Goal: Information Seeking & Learning: Learn about a topic

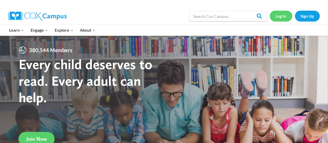
click at [282, 19] on link "Log In" at bounding box center [280, 16] width 23 height 11
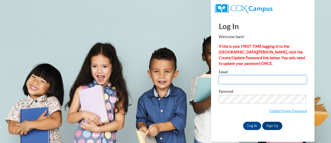
click at [236, 76] on input "Email" at bounding box center [263, 79] width 88 height 9
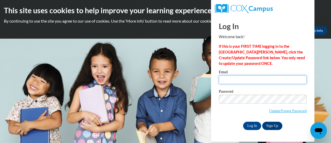
type input "dawn.amundson@rusd.org"
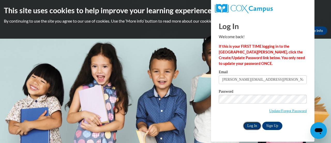
click at [248, 127] on input "Log In" at bounding box center [252, 125] width 18 height 8
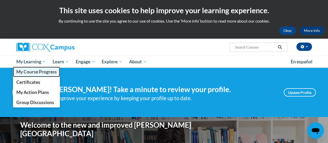
click at [33, 71] on span "My Course Progress" at bounding box center [36, 71] width 40 height 5
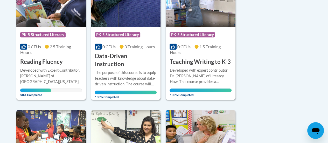
scroll to position [161, 0]
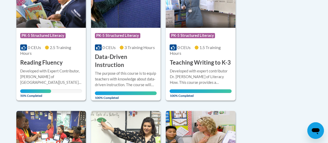
click at [42, 59] on h3 "Reading Fluency" at bounding box center [41, 63] width 42 height 8
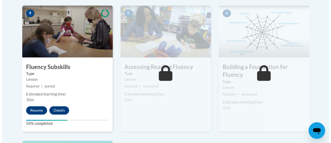
scroll to position [316, 0]
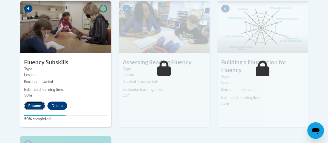
click at [30, 103] on button "Resume" at bounding box center [34, 105] width 21 height 8
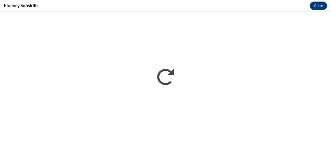
scroll to position [0, 0]
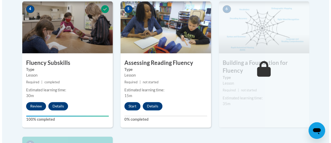
scroll to position [316, 0]
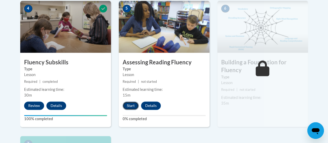
click at [131, 104] on button "Start" at bounding box center [130, 105] width 16 height 8
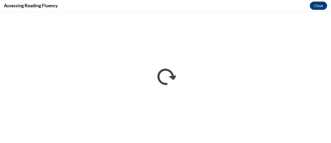
scroll to position [0, 0]
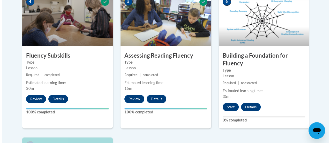
scroll to position [323, 0]
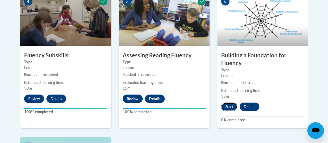
click at [231, 106] on button "Start" at bounding box center [229, 106] width 16 height 8
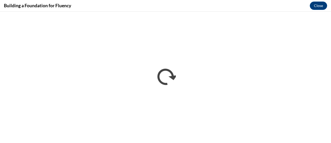
scroll to position [0, 0]
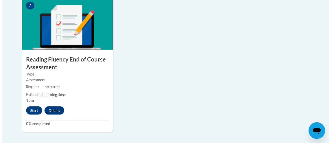
scroll to position [463, 0]
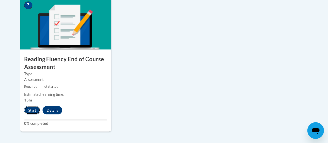
click at [31, 108] on button "Start" at bounding box center [32, 110] width 16 height 8
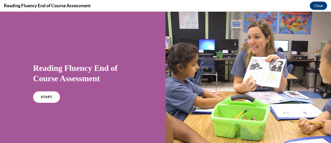
scroll to position [0, 0]
click at [45, 98] on span "START" at bounding box center [47, 97] width 12 height 4
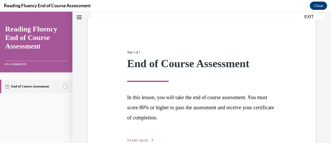
scroll to position [65, 0]
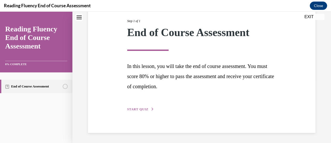
click at [135, 110] on span "START QUIZ" at bounding box center [137, 109] width 21 height 4
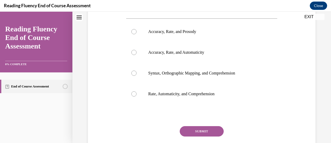
scroll to position [96, 0]
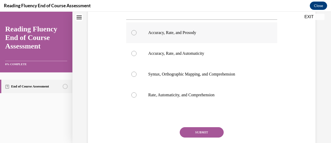
click at [134, 31] on div at bounding box center [134, 32] width 5 height 5
click at [134, 31] on input "Accuracy, Rate, and Prosody" at bounding box center [134, 32] width 5 height 5
radio input "true"
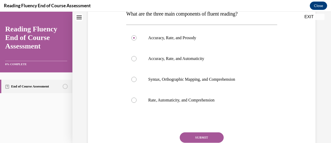
scroll to position [114, 0]
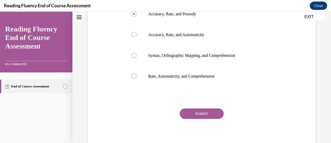
click at [184, 114] on button "SUBMIT" at bounding box center [202, 113] width 44 height 10
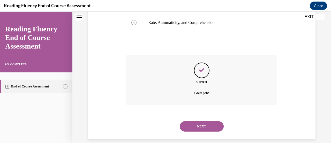
scroll to position [175, 0]
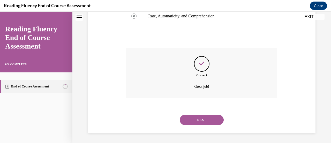
click at [188, 116] on button "NEXT" at bounding box center [202, 119] width 44 height 10
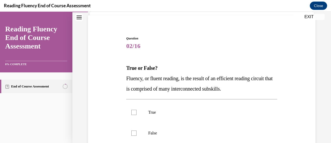
scroll to position [36, 0]
click at [135, 110] on div at bounding box center [134, 111] width 5 height 5
click at [135, 110] on input "True" at bounding box center [134, 111] width 5 height 5
checkbox input "true"
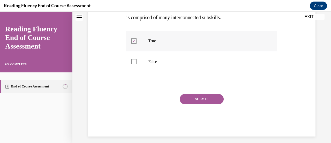
scroll to position [111, 0]
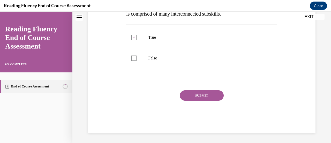
click at [191, 97] on button "SUBMIT" at bounding box center [202, 95] width 44 height 10
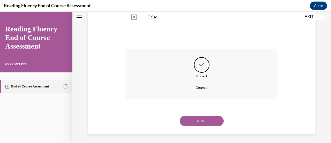
scroll to position [153, 0]
click at [197, 117] on button "NEXT" at bounding box center [202, 119] width 44 height 10
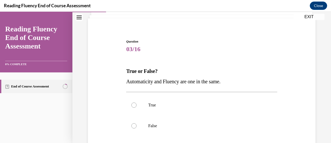
scroll to position [34, 0]
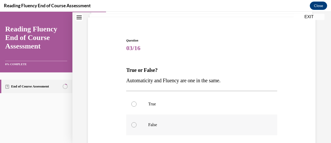
click at [132, 128] on label "False" at bounding box center [201, 124] width 151 height 21
click at [132, 127] on input "False" at bounding box center [134, 124] width 5 height 5
radio input "true"
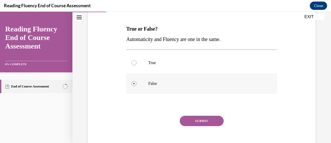
scroll to position [78, 0]
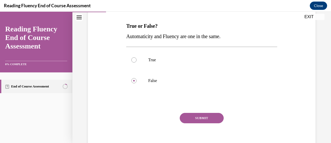
click at [194, 113] on button "SUBMIT" at bounding box center [202, 118] width 44 height 10
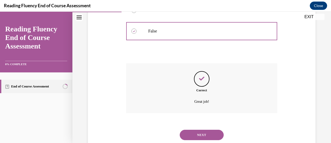
scroll to position [142, 0]
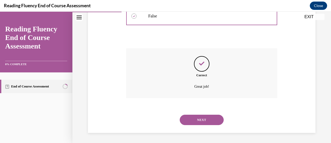
click at [194, 119] on button "NEXT" at bounding box center [202, 119] width 44 height 10
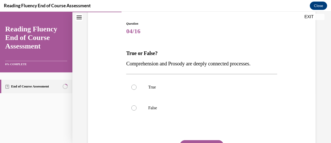
scroll to position [51, 0]
click at [134, 88] on div at bounding box center [134, 86] width 5 height 5
click at [134, 88] on input "True" at bounding box center [134, 86] width 5 height 5
radio input "true"
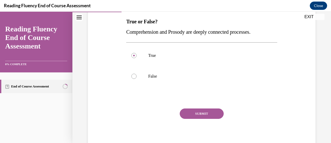
click at [197, 117] on button "SUBMIT" at bounding box center [202, 113] width 44 height 10
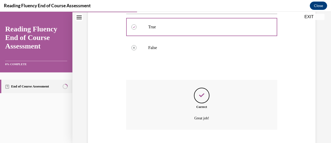
scroll to position [142, 0]
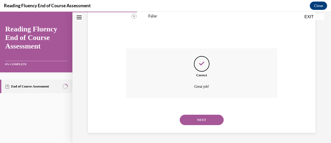
click at [197, 117] on button "NEXT" at bounding box center [202, 119] width 44 height 10
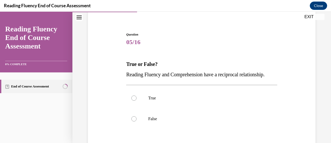
scroll to position [42, 0]
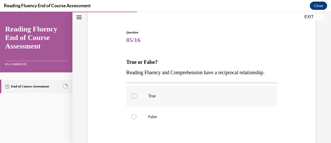
click at [134, 98] on div at bounding box center [134, 95] width 5 height 5
click at [134, 98] on input "True" at bounding box center [134, 95] width 5 height 5
radio input "true"
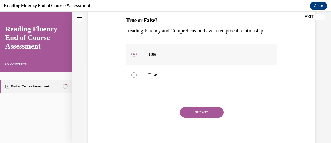
scroll to position [85, 0]
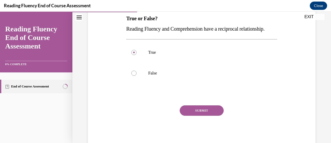
click at [191, 116] on button "SUBMIT" at bounding box center [202, 110] width 44 height 10
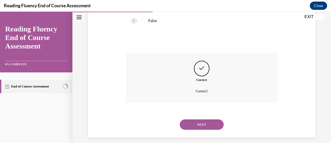
scroll to position [153, 0]
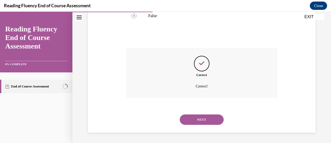
click at [194, 118] on button "NEXT" at bounding box center [202, 119] width 44 height 10
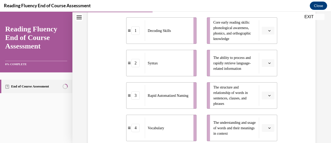
scroll to position [120, 0]
click at [265, 63] on span "Please select an option" at bounding box center [266, 62] width 2 height 5
click at [265, 29] on span "Please select an option" at bounding box center [266, 30] width 2 height 5
click at [263, 50] on div "1" at bounding box center [264, 52] width 13 height 10
click at [264, 125] on button "button" at bounding box center [268, 128] width 13 height 8
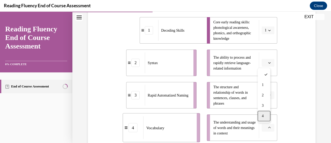
click at [264, 118] on div "4" at bounding box center [264, 116] width 13 height 10
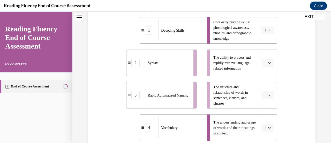
click at [268, 95] on span "button" at bounding box center [270, 95] width 4 height 4
click at [262, 62] on div "2" at bounding box center [264, 62] width 13 height 10
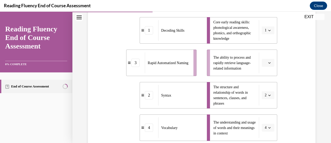
click at [266, 65] on button "button" at bounding box center [268, 63] width 13 height 8
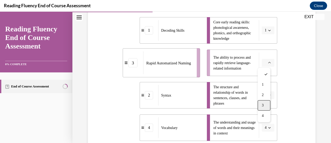
click at [266, 103] on div "3" at bounding box center [264, 105] width 13 height 10
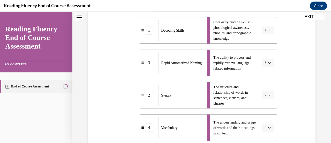
click at [285, 83] on div "Question 06/16 Match the subskills below that contribute to fluent reading with…" at bounding box center [202, 70] width 230 height 269
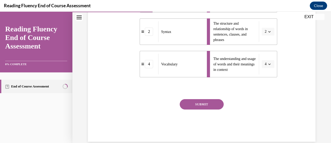
scroll to position [191, 0]
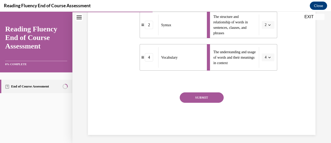
click at [211, 96] on button "SUBMIT" at bounding box center [202, 97] width 44 height 10
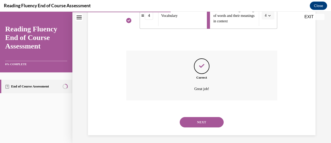
scroll to position [235, 0]
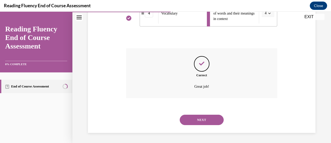
click at [198, 117] on button "NEXT" at bounding box center [202, 119] width 44 height 10
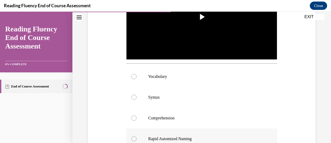
scroll to position [153, 0]
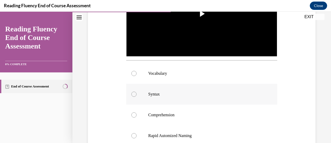
click at [136, 96] on label "Syntax" at bounding box center [201, 94] width 151 height 21
click at [136, 96] on input "Syntax" at bounding box center [134, 93] width 5 height 5
radio input "true"
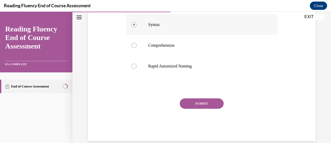
scroll to position [229, 0]
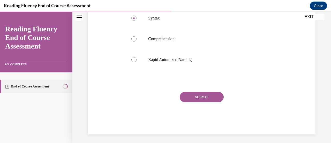
click at [201, 99] on button "SUBMIT" at bounding box center [202, 97] width 44 height 10
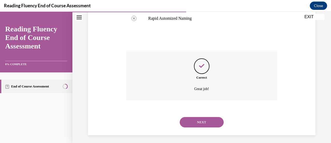
scroll to position [271, 0]
click at [198, 118] on button "NEXT" at bounding box center [202, 121] width 44 height 10
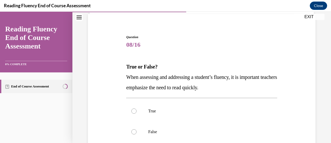
scroll to position [43, 0]
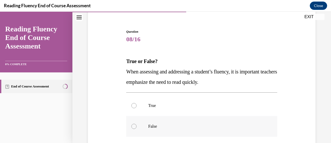
click at [132, 128] on label "False" at bounding box center [201, 126] width 151 height 21
click at [132, 128] on input "False" at bounding box center [134, 126] width 5 height 5
radio input "true"
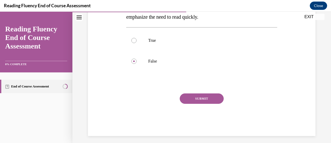
click at [194, 93] on button "SUBMIT" at bounding box center [202, 98] width 44 height 10
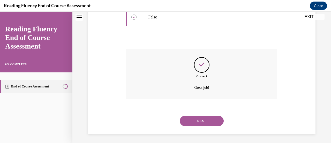
scroll to position [153, 0]
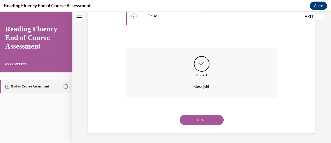
click at [195, 119] on button "NEXT" at bounding box center [202, 119] width 44 height 10
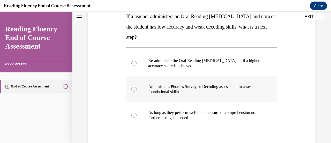
scroll to position [88, 0]
click at [133, 90] on div at bounding box center [134, 88] width 5 height 5
click at [133, 90] on input "Administer a Phonics Survey or Decoding assessment to assess foundational skill…" at bounding box center [134, 88] width 5 height 5
radio input "true"
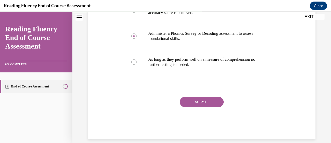
click at [197, 105] on button "SUBMIT" at bounding box center [202, 102] width 44 height 10
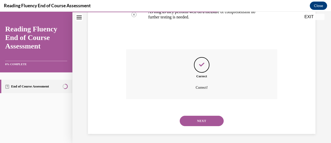
scroll to position [189, 0]
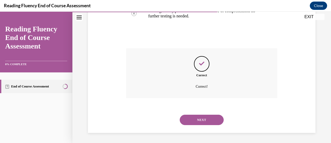
click at [197, 118] on button "NEXT" at bounding box center [202, 119] width 44 height 10
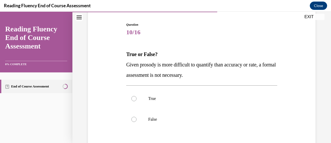
scroll to position [49, 0]
click at [133, 103] on label "True" at bounding box center [201, 99] width 151 height 21
click at [133, 102] on input "True" at bounding box center [134, 98] width 5 height 5
radio input "true"
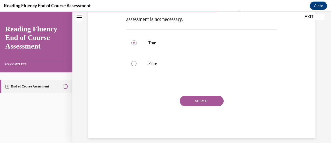
click at [195, 101] on button "SUBMIT" at bounding box center [202, 101] width 44 height 10
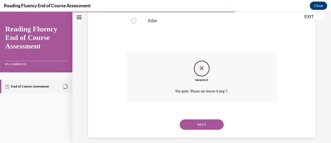
scroll to position [153, 0]
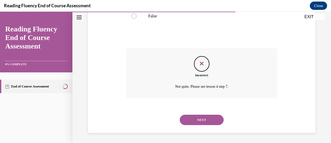
click at [194, 120] on button "NEXT" at bounding box center [202, 119] width 44 height 10
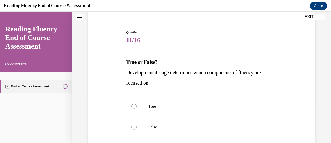
scroll to position [43, 0]
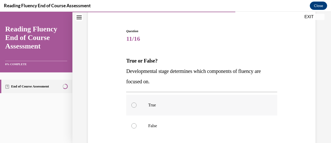
click at [136, 107] on label "True" at bounding box center [201, 105] width 151 height 21
click at [136, 107] on input "True" at bounding box center [134, 104] width 5 height 5
radio input "true"
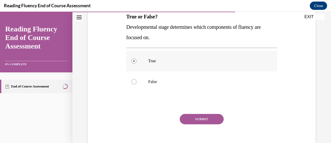
scroll to position [89, 0]
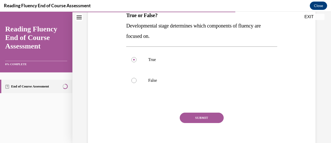
click at [198, 118] on button "SUBMIT" at bounding box center [202, 117] width 44 height 10
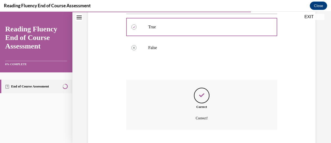
scroll to position [153, 0]
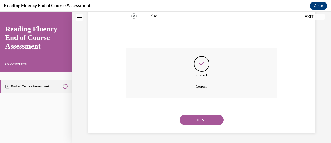
click at [197, 119] on button "NEXT" at bounding box center [202, 119] width 44 height 10
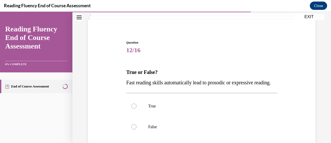
scroll to position [41, 0]
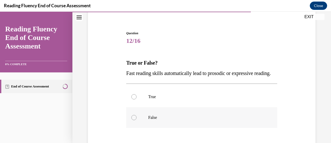
click at [135, 120] on div at bounding box center [134, 117] width 5 height 5
click at [135, 120] on input "False" at bounding box center [134, 117] width 5 height 5
radio input "true"
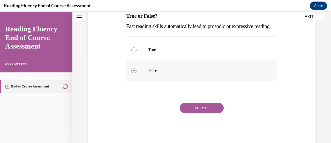
scroll to position [90, 0]
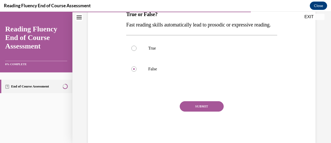
click at [188, 111] on button "SUBMIT" at bounding box center [202, 106] width 44 height 10
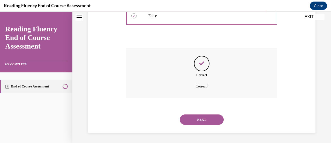
scroll to position [153, 0]
click at [193, 121] on button "NEXT" at bounding box center [202, 119] width 44 height 10
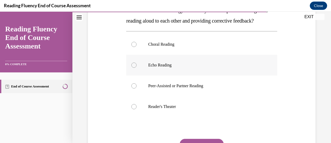
scroll to position [94, 0]
click at [133, 88] on div at bounding box center [134, 85] width 5 height 5
click at [133, 88] on input "Peer-Assisted or Partner Reading" at bounding box center [134, 85] width 5 height 5
radio input "true"
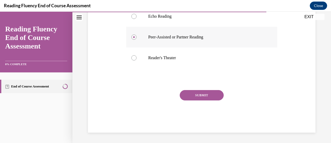
scroll to position [143, 0]
click at [206, 100] on button "SUBMIT" at bounding box center [202, 95] width 44 height 10
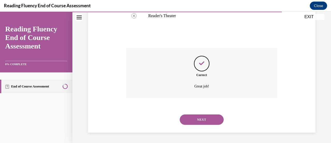
scroll to position [194, 0]
click at [203, 118] on button "NEXT" at bounding box center [202, 119] width 44 height 10
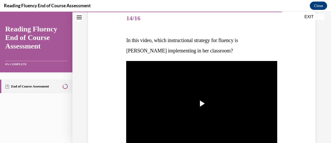
scroll to position [63, 0]
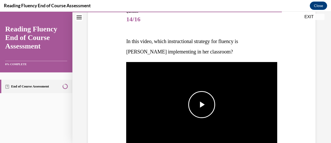
click at [202, 104] on span "Video player" at bounding box center [202, 104] width 0 height 0
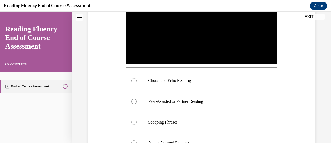
scroll to position [131, 0]
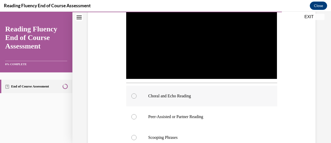
click at [133, 93] on div at bounding box center [134, 95] width 5 height 5
click at [133, 93] on input "Choral and Echo Reading" at bounding box center [134, 95] width 5 height 5
radio input "true"
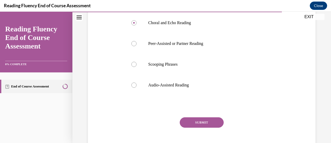
click at [187, 121] on button "SUBMIT" at bounding box center [202, 122] width 44 height 10
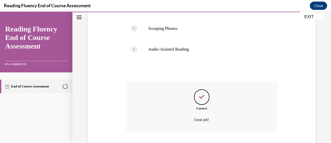
scroll to position [271, 0]
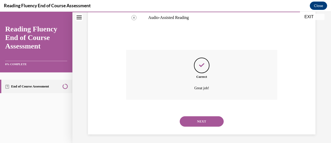
click at [192, 119] on button "NEXT" at bounding box center [202, 121] width 44 height 10
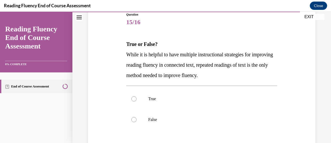
scroll to position [60, 0]
click at [134, 119] on div at bounding box center [134, 118] width 5 height 5
click at [134, 119] on input "False" at bounding box center [134, 118] width 5 height 5
radio input "true"
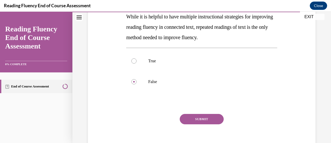
click at [194, 122] on button "SUBMIT" at bounding box center [202, 119] width 44 height 10
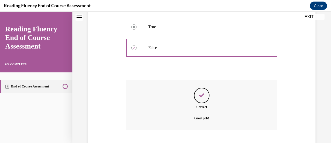
scroll to position [163, 0]
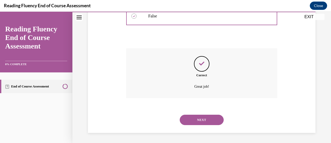
click at [196, 120] on button "NEXT" at bounding box center [202, 119] width 44 height 10
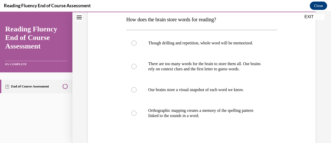
scroll to position [85, 0]
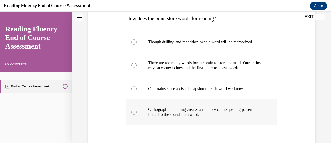
click at [132, 113] on div at bounding box center [134, 111] width 5 height 5
click at [132, 113] on input "Orthographic mapping creates a memory of the spelling pattern linked to the sou…" at bounding box center [134, 111] width 5 height 5
radio input "true"
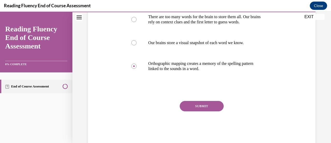
scroll to position [132, 0]
click at [192, 107] on button "SUBMIT" at bounding box center [202, 105] width 44 height 10
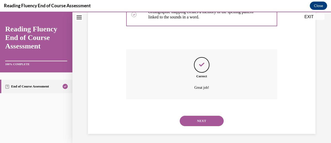
scroll to position [184, 0]
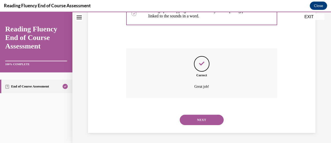
click at [196, 118] on button "NEXT" at bounding box center [202, 119] width 44 height 10
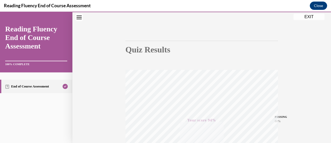
scroll to position [31, 0]
click at [305, 18] on button "EXIT" at bounding box center [309, 17] width 31 height 6
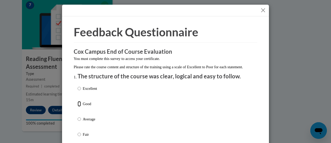
click at [78, 106] on input "Good" at bounding box center [79, 104] width 3 height 6
radio input "true"
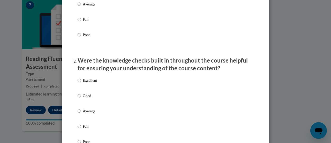
scroll to position [115, 0]
click at [78, 98] on input "Good" at bounding box center [79, 95] width 3 height 6
radio input "true"
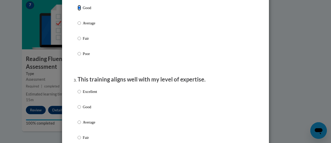
scroll to position [227, 0]
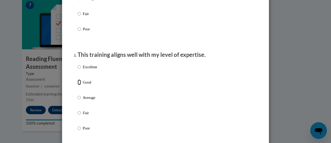
click at [78, 85] on input "Good" at bounding box center [79, 82] width 3 height 6
radio input "true"
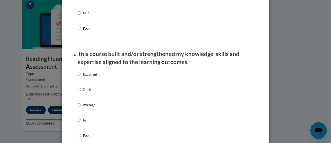
scroll to position [348, 0]
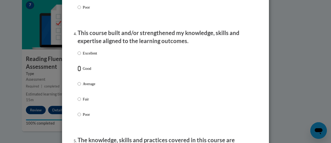
click at [78, 71] on input "Good" at bounding box center [79, 69] width 3 height 6
radio input "true"
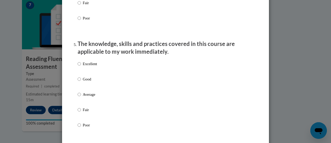
scroll to position [456, 0]
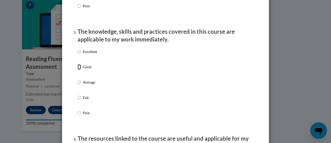
click at [78, 70] on input "Good" at bounding box center [79, 67] width 3 height 6
radio input "true"
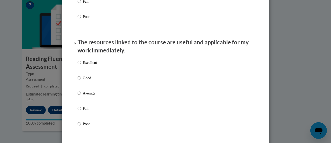
scroll to position [552, 0]
click at [78, 80] on input "Good" at bounding box center [79, 78] width 3 height 6
radio input "true"
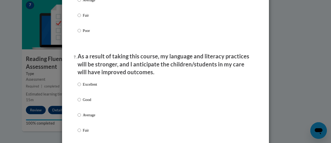
scroll to position [645, 0]
click at [78, 102] on input "Good" at bounding box center [79, 99] width 3 height 6
radio input "true"
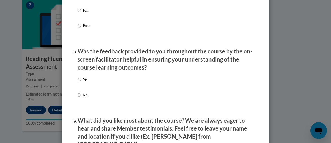
scroll to position [778, 0]
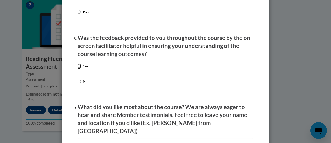
click at [78, 69] on input "Yes" at bounding box center [79, 66] width 3 height 6
radio input "true"
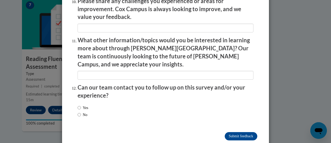
scroll to position [932, 0]
click at [78, 111] on input "No" at bounding box center [79, 114] width 3 height 6
radio input "true"
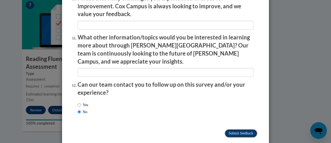
click at [236, 129] on input "Submit feedback" at bounding box center [241, 133] width 33 height 8
